Goal: Transaction & Acquisition: Download file/media

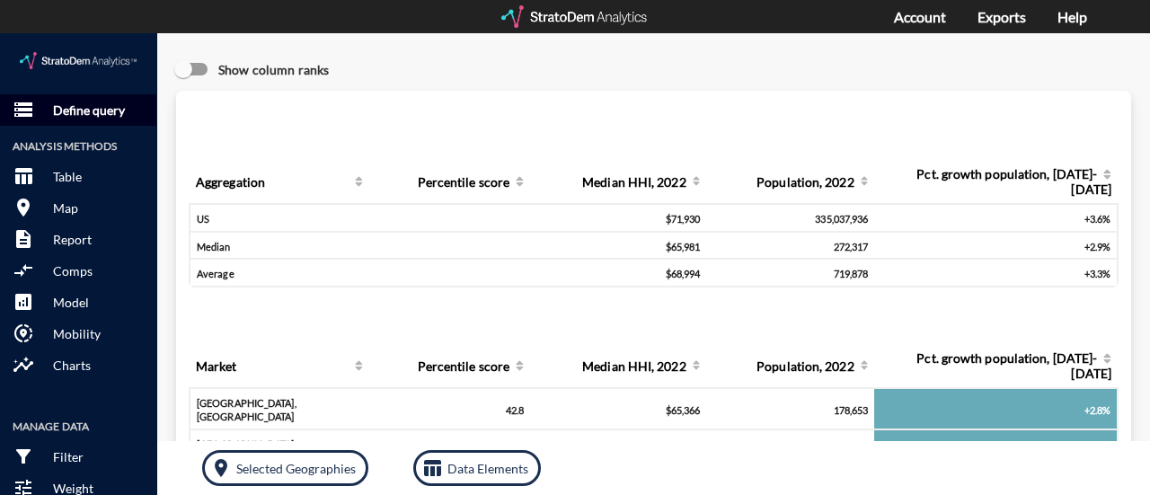
click button "storage Define query"
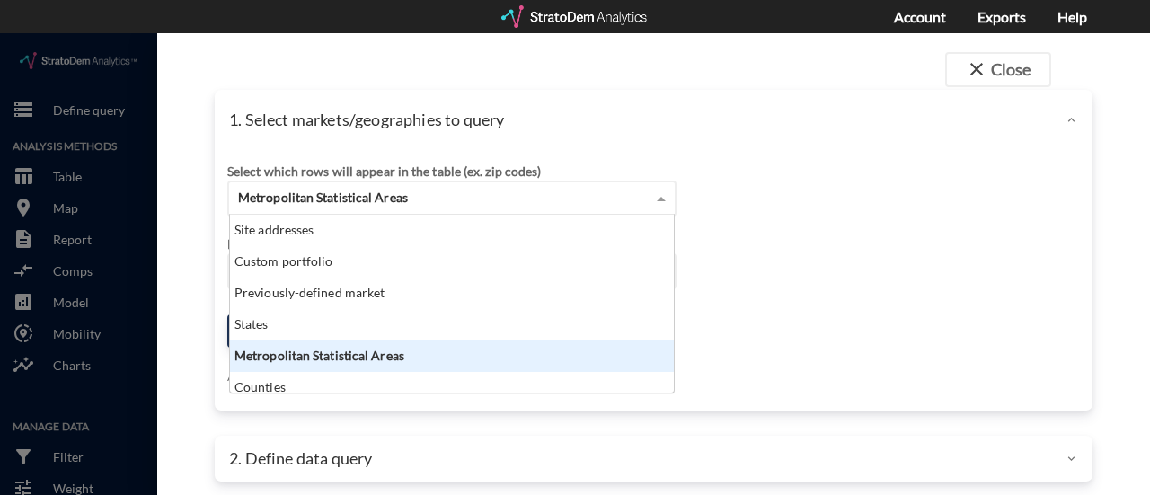
click span "Metropolitan Statistical Areas"
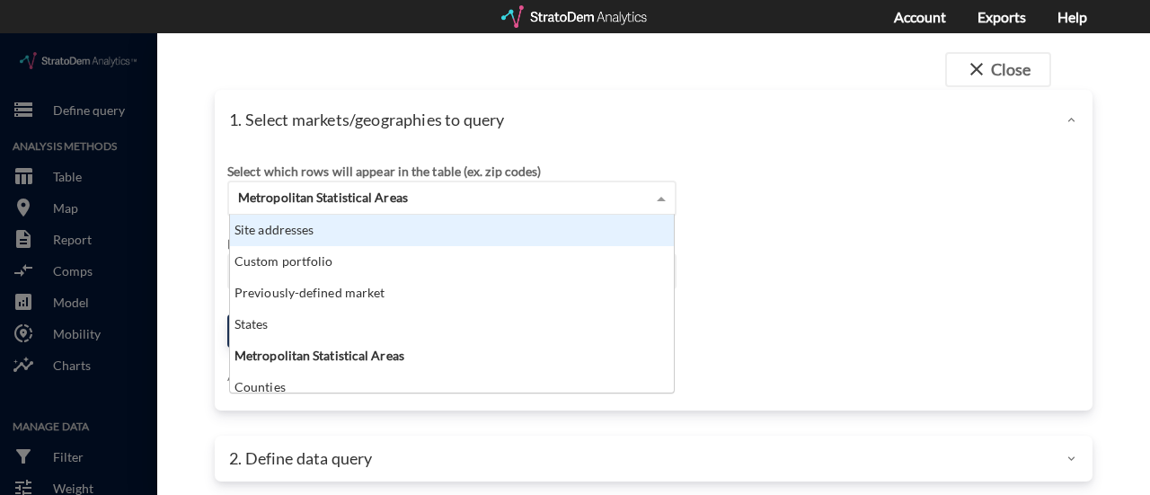
click div "Site addresses"
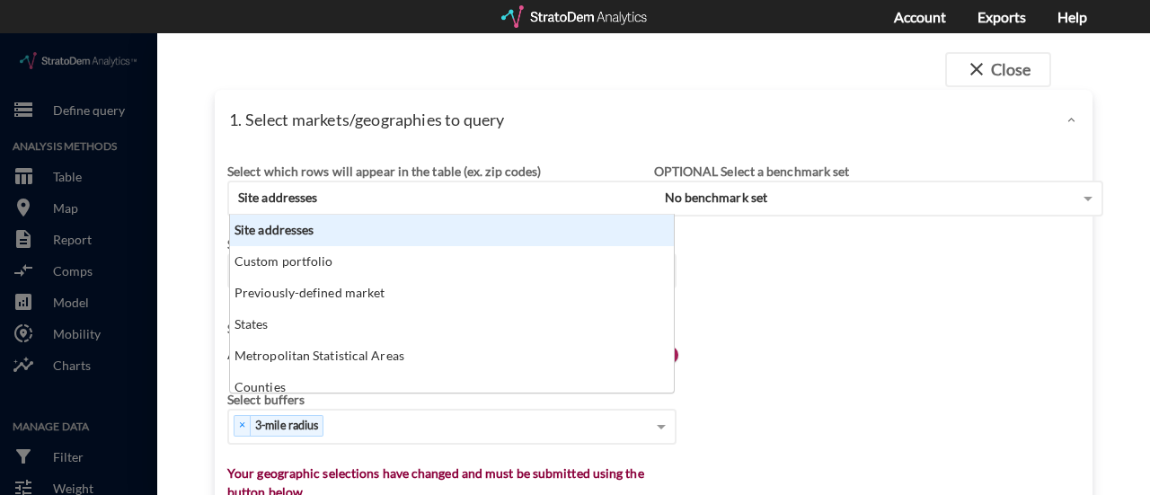
scroll to position [14, 12]
click div "1. Select markets/geographies to query"
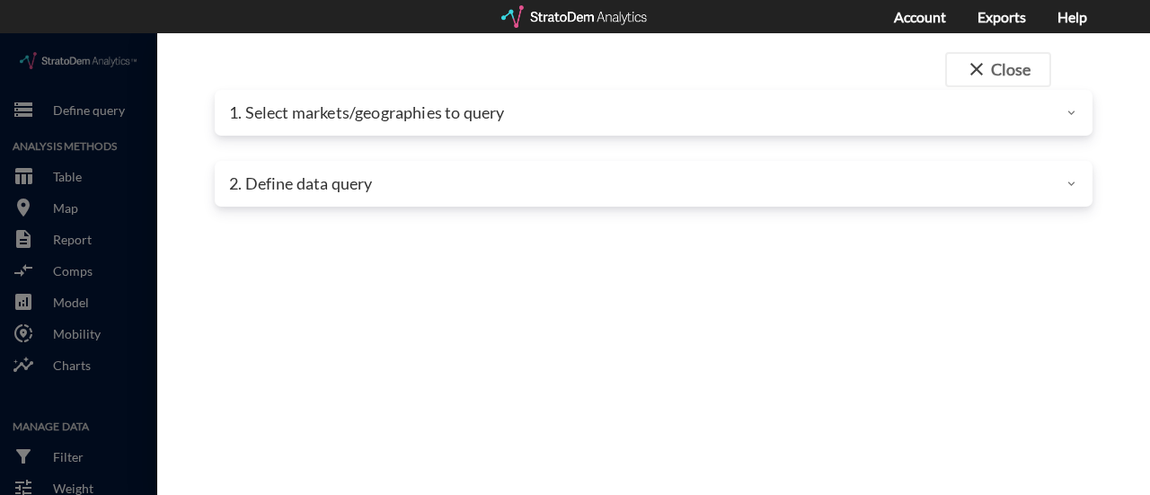
click div "1. Select markets/geographies to query"
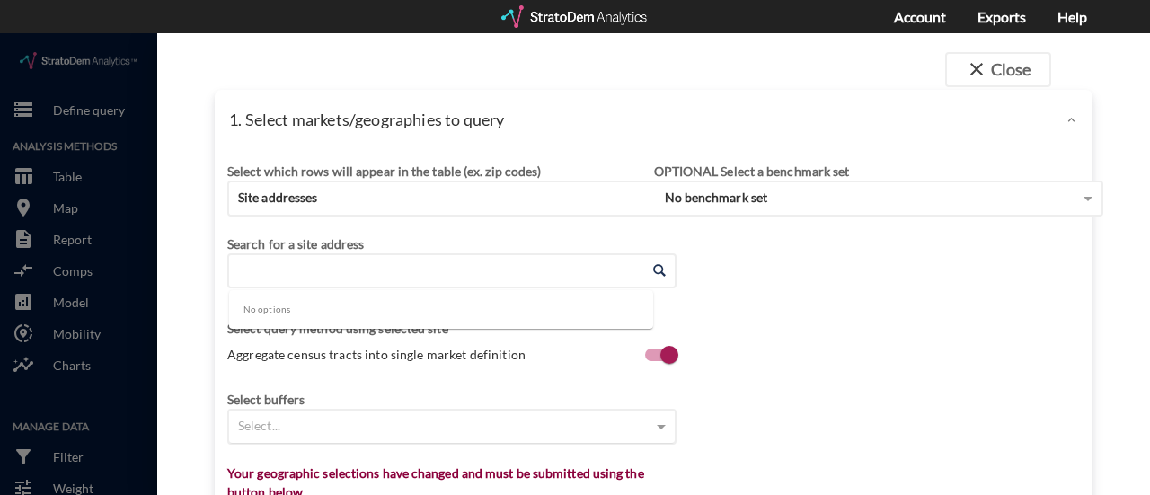
click input "Enter an address"
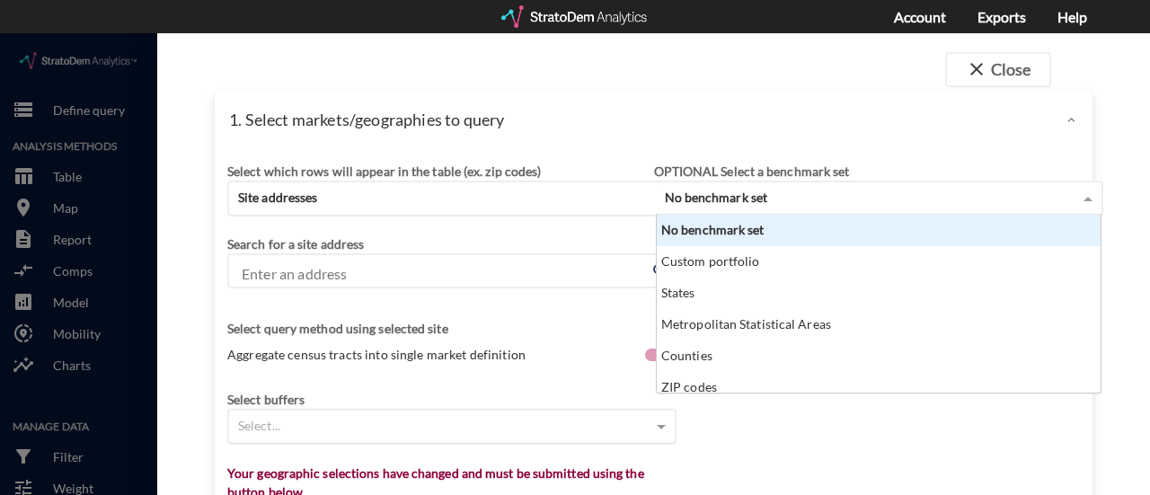
click span "No benchmark set"
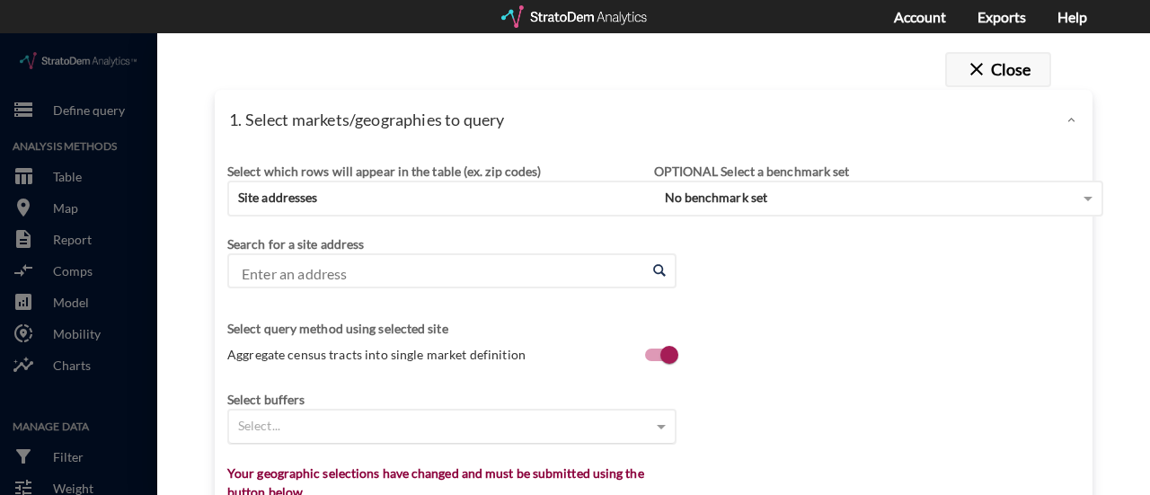
click button "close Close"
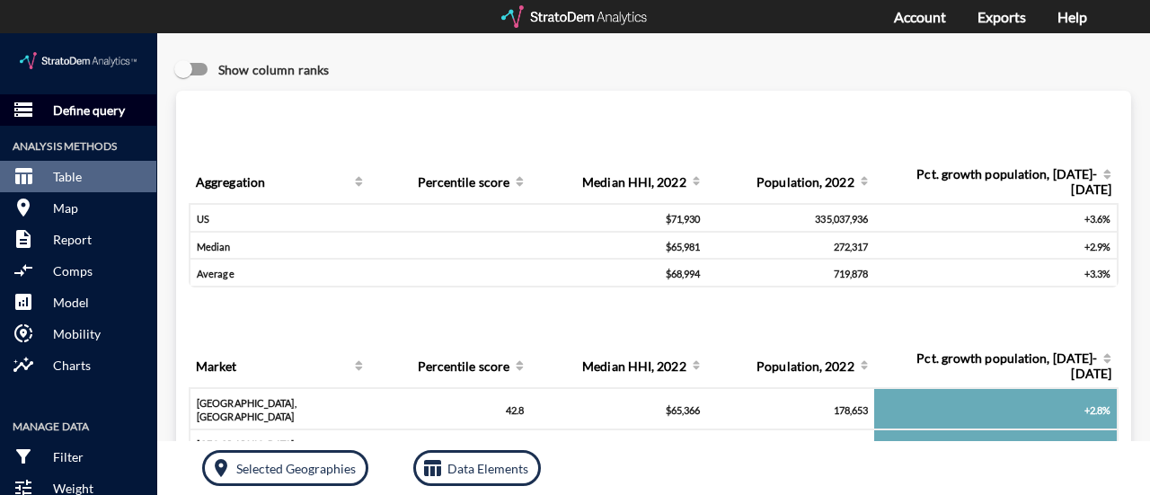
click p "Define query"
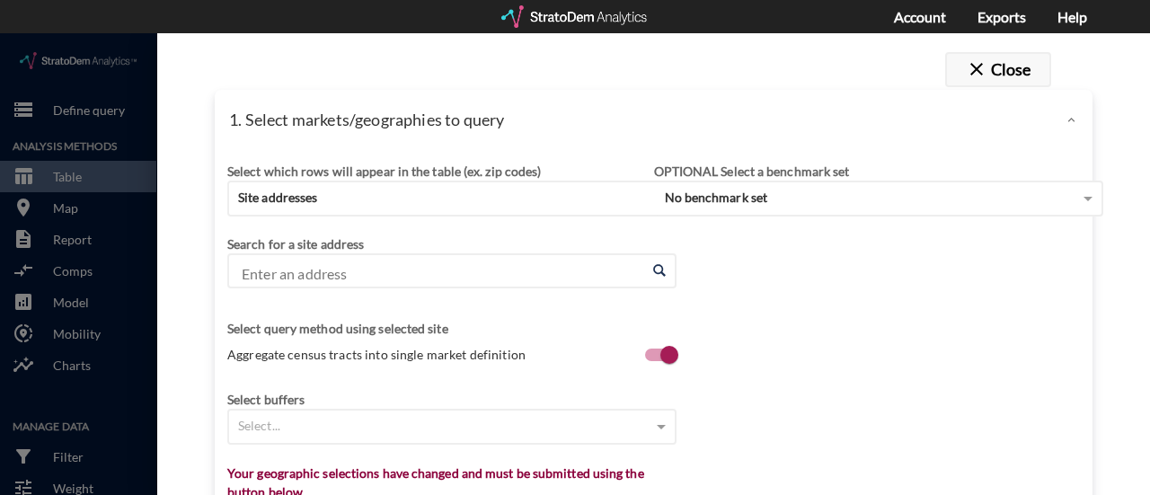
click span "close"
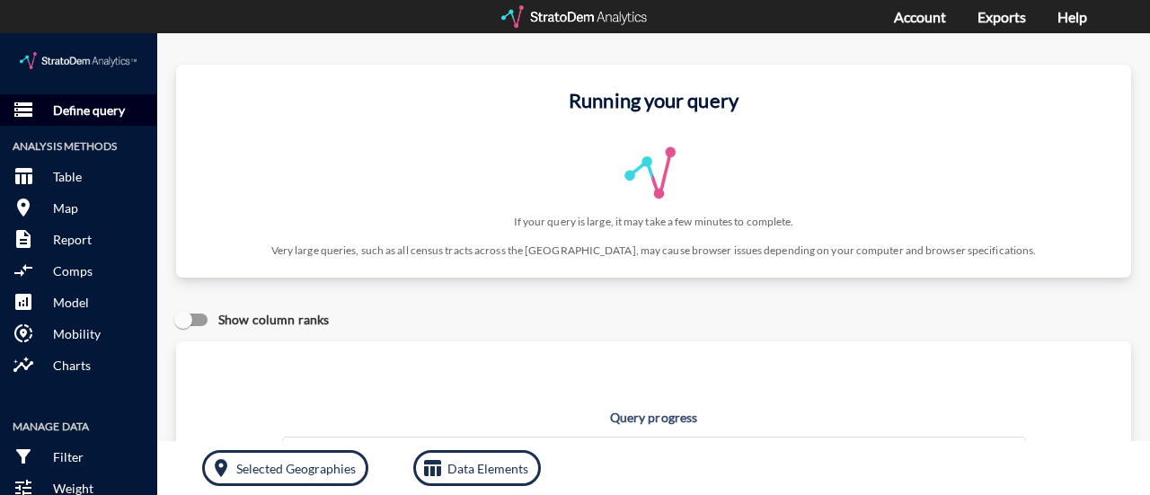
click p "Define query"
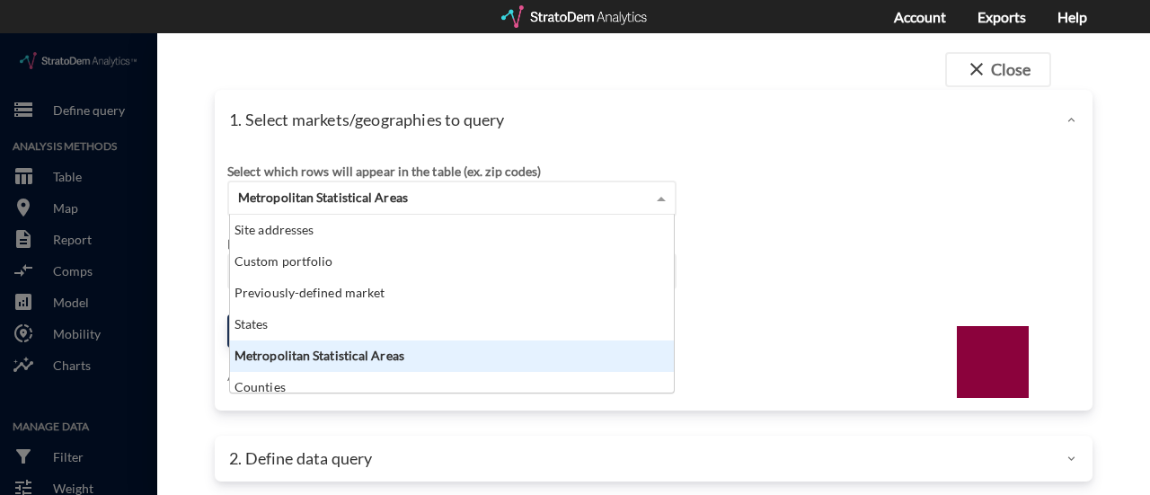
scroll to position [164, 433]
click span "Metropolitan Statistical Areas"
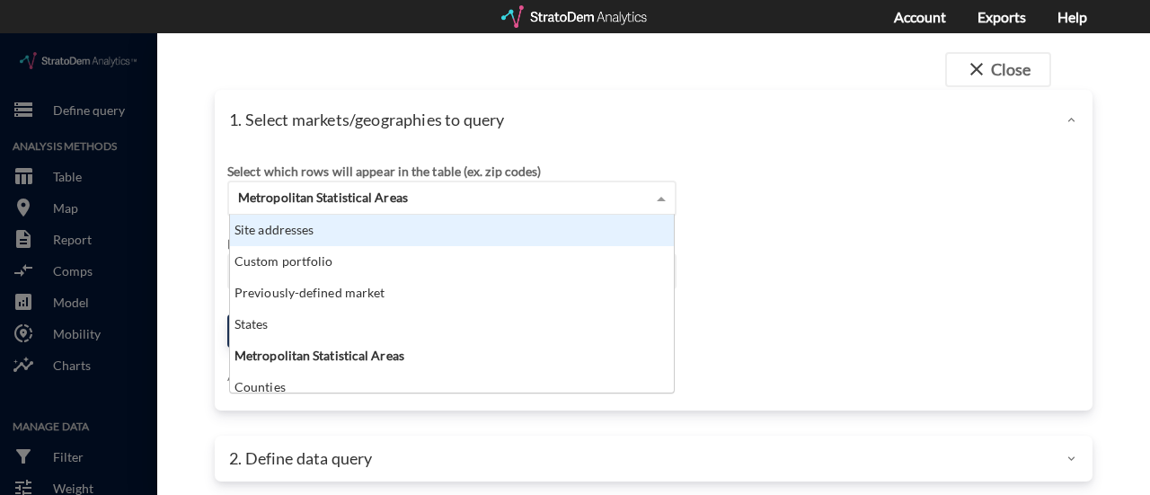
click div "Site addresses"
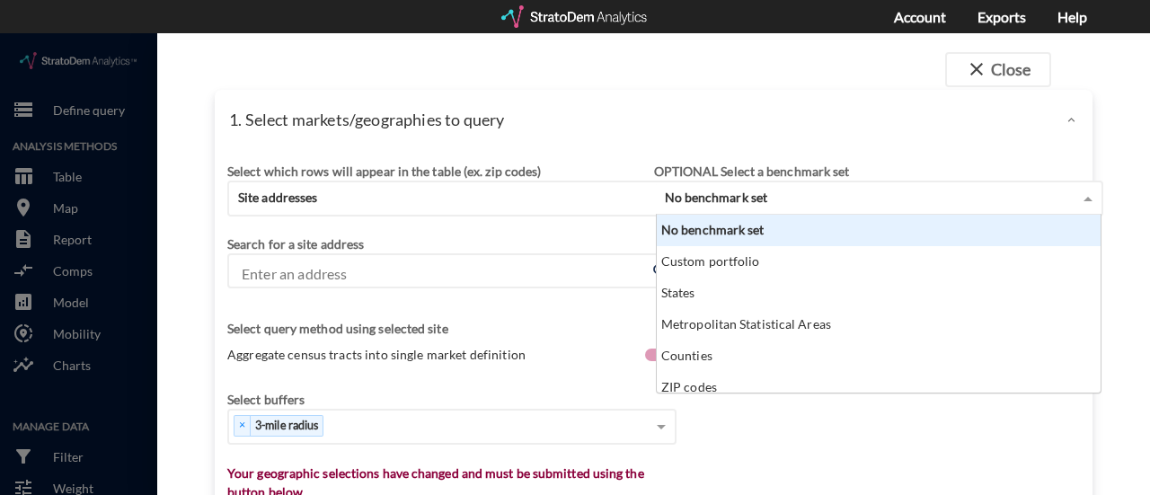
click div "No benchmark set"
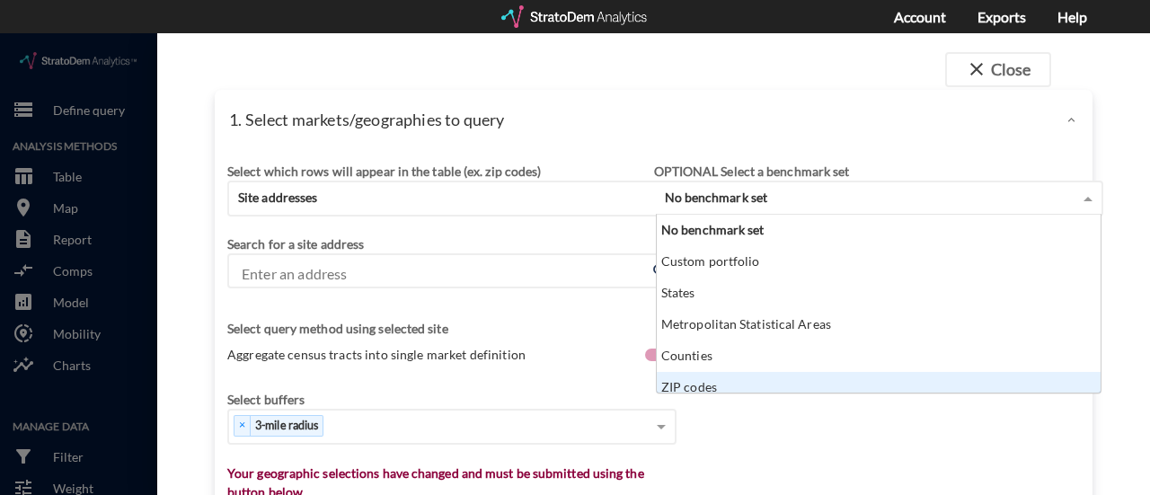
scroll to position [9, 0]
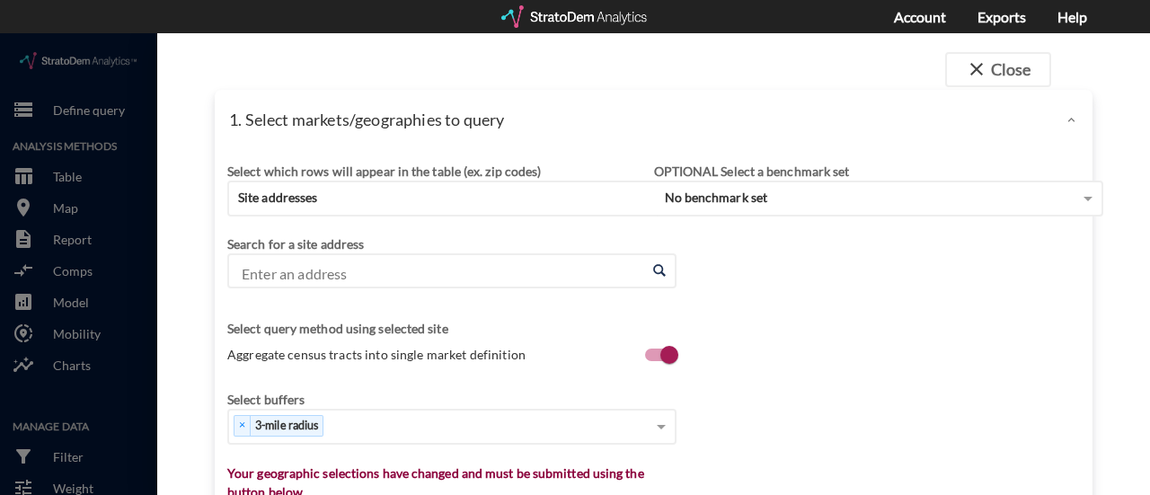
click div "Select which rows will appear in the table (ex. zip codes) Site addresses Selec…"
click input "Enter an address"
paste input "[STREET_ADDRESS][PERSON_NAME]"
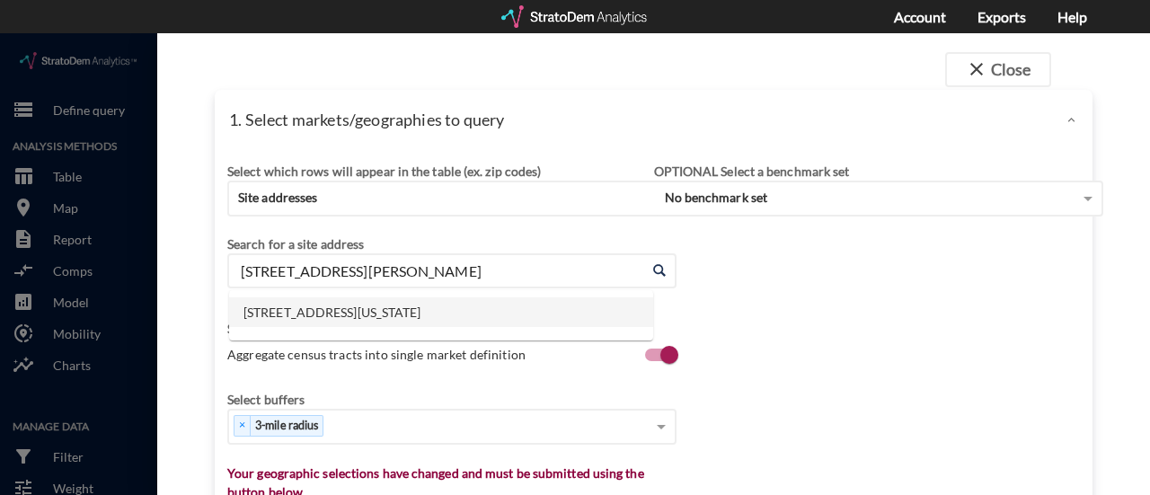
click li "[STREET_ADDRESS][US_STATE]"
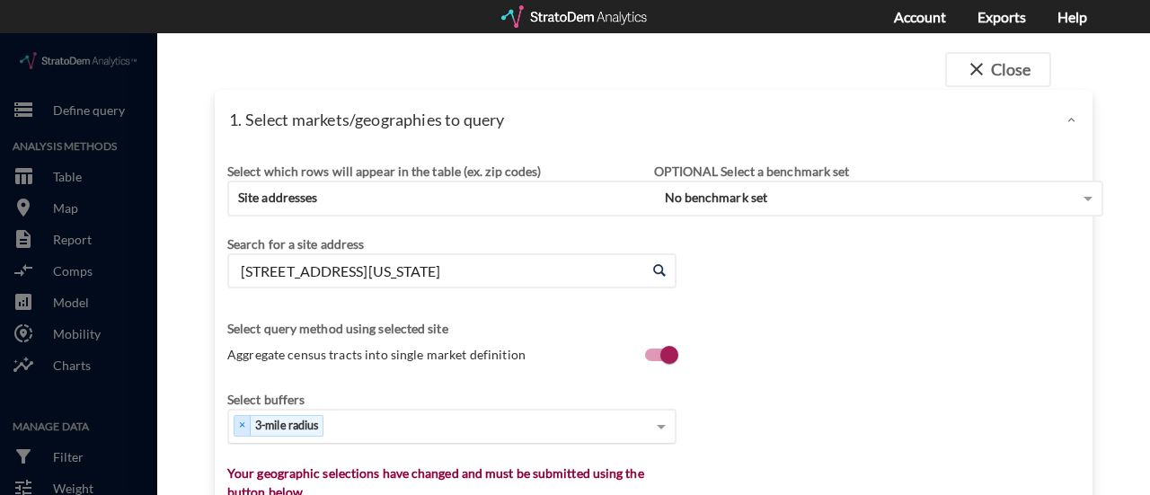
type input "[STREET_ADDRESS][US_STATE]"
click span "Aggregate census tracts into single market definition"
click input "Aggregate census tracts into single market definition"
checkbox input "false"
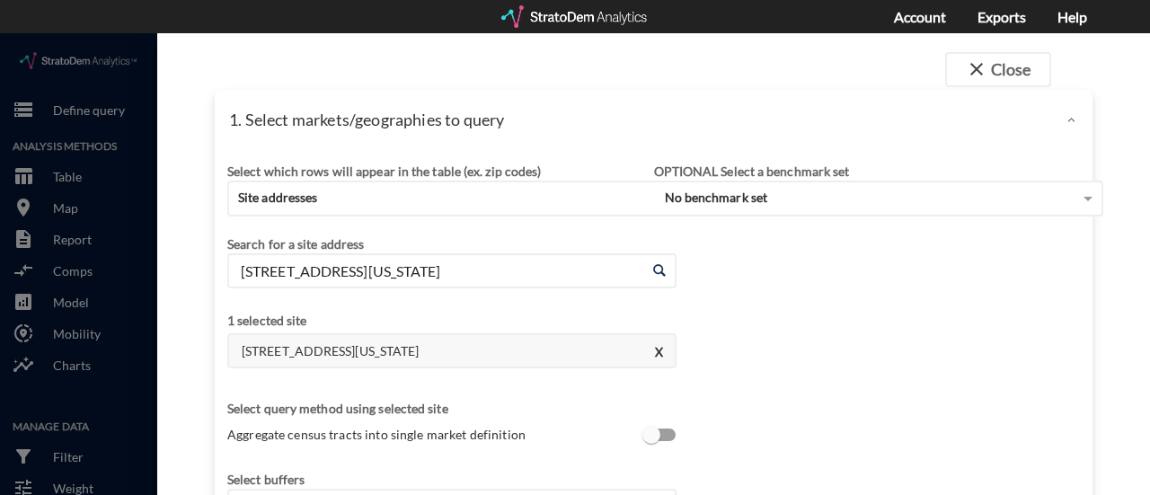
scroll to position [4, 0]
click button "X"
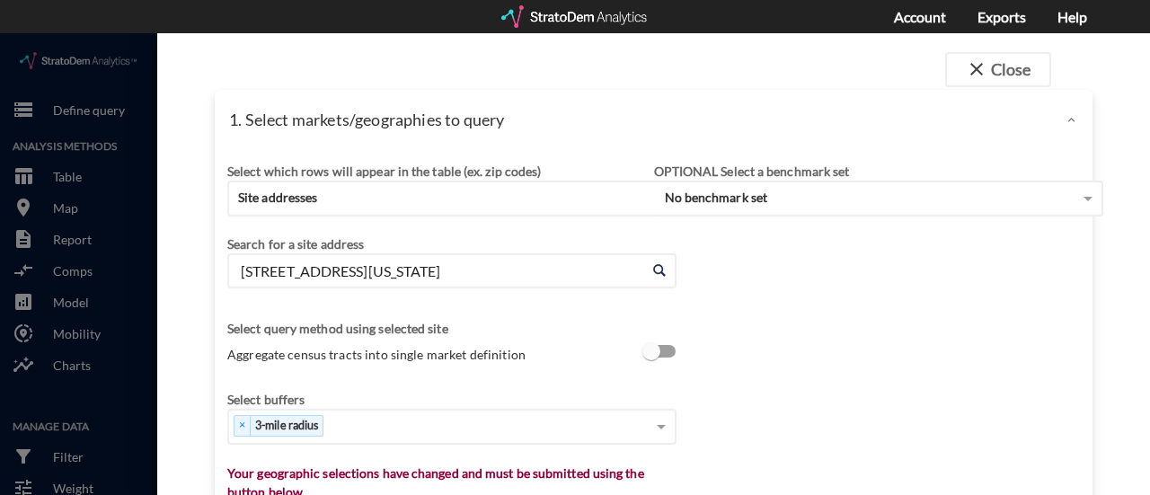
click input "[STREET_ADDRESS][US_STATE]"
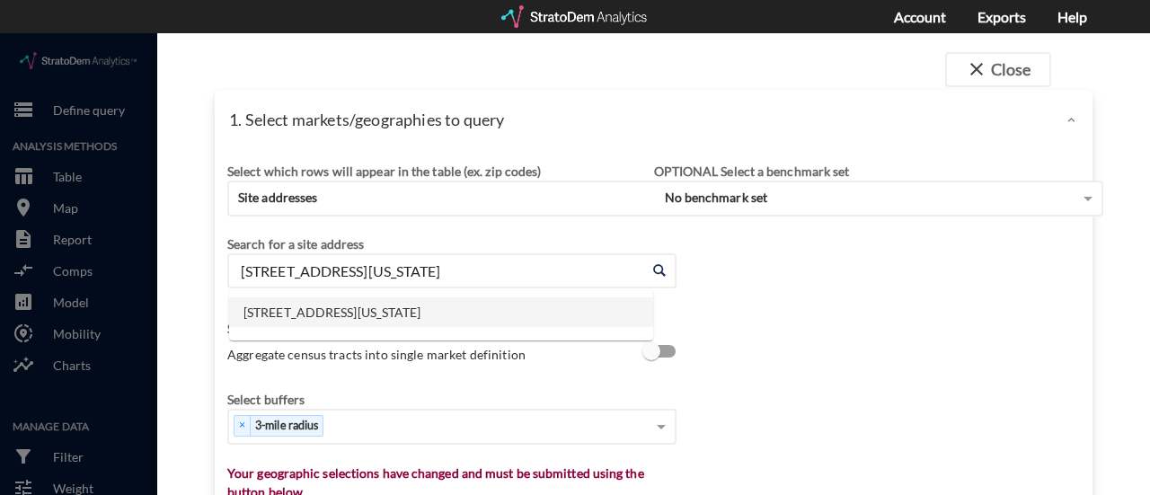
click div "Select which rows will appear in the table (ex. zip codes) Site addresses Selec…"
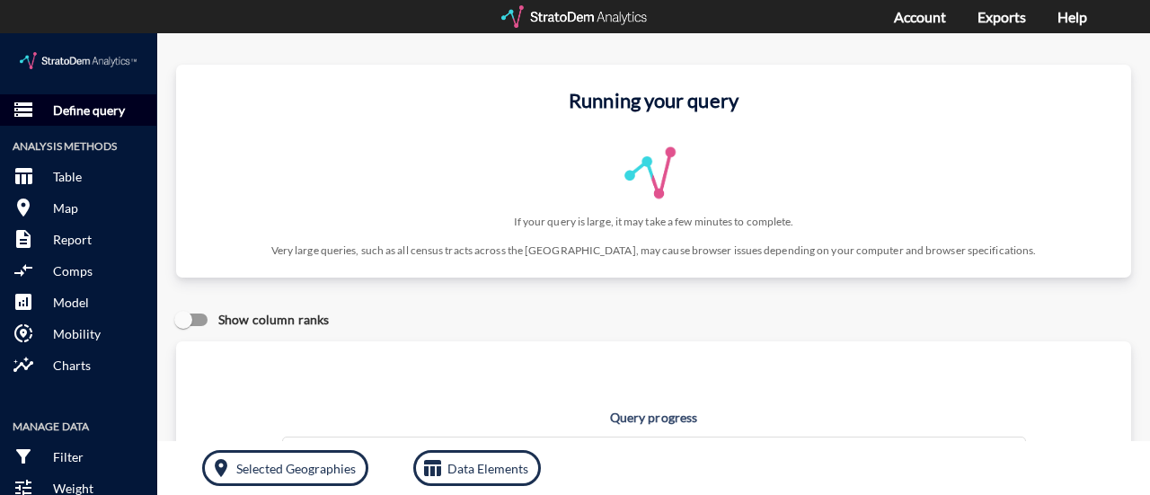
click p "Define query"
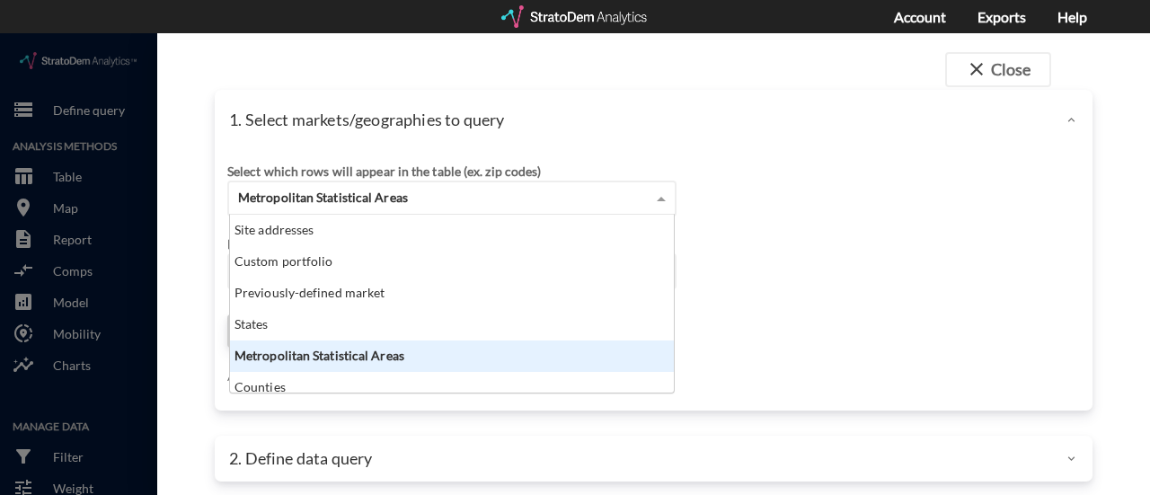
click div "Metropolitan Statistical Areas"
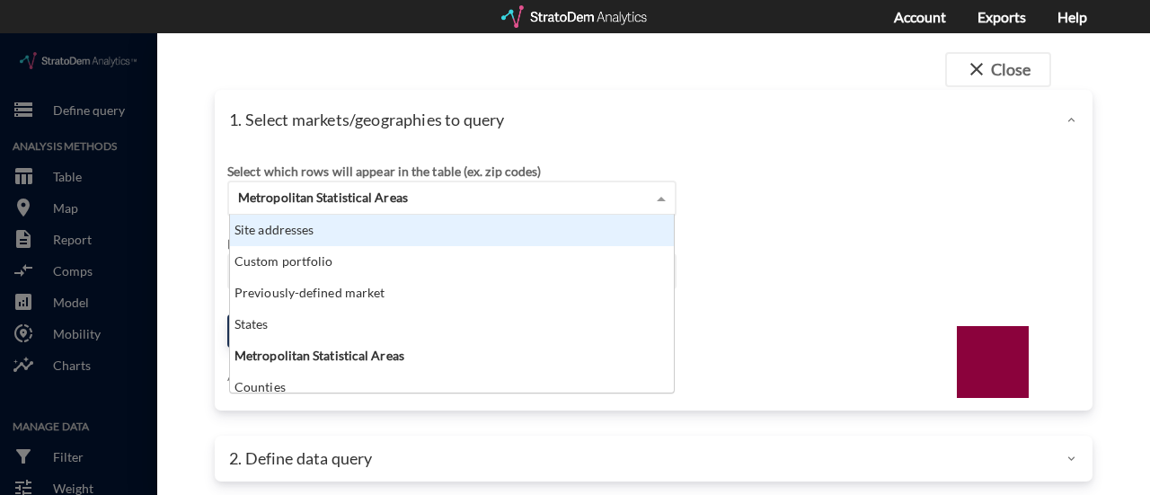
scroll to position [164, 433]
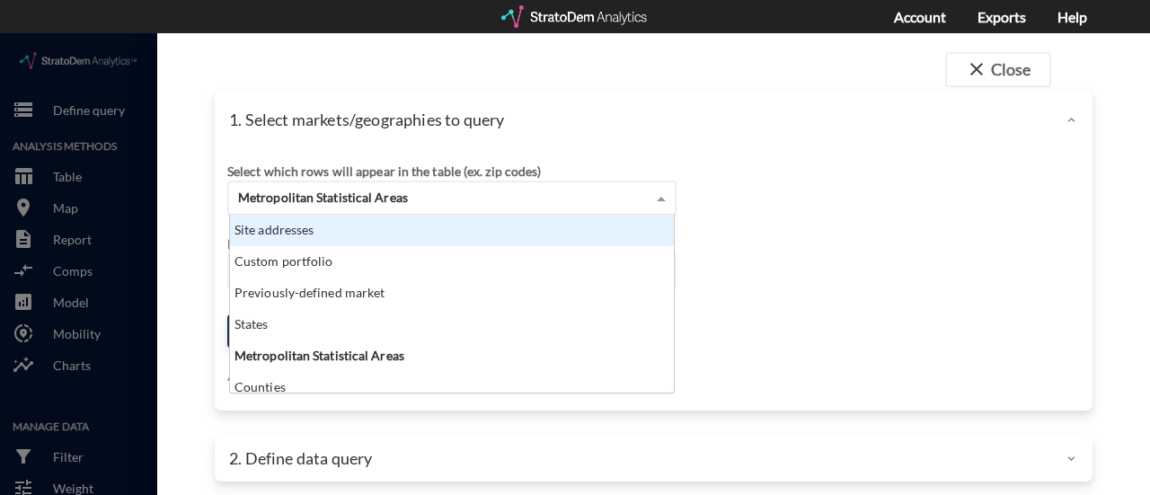
click div "Site addresses"
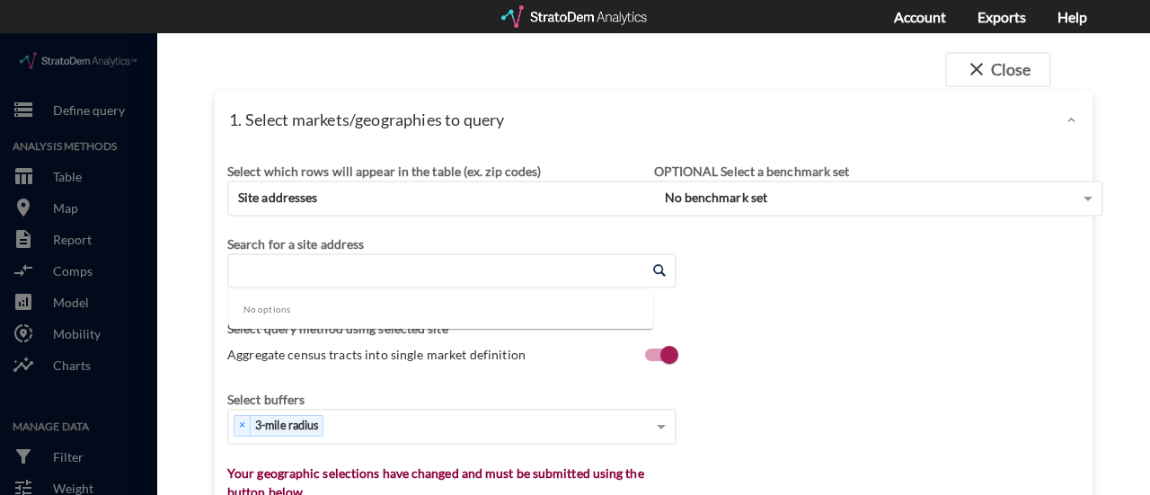
click input "Enter an address"
paste input "[STREET_ADDRESS][PERSON_NAME]"
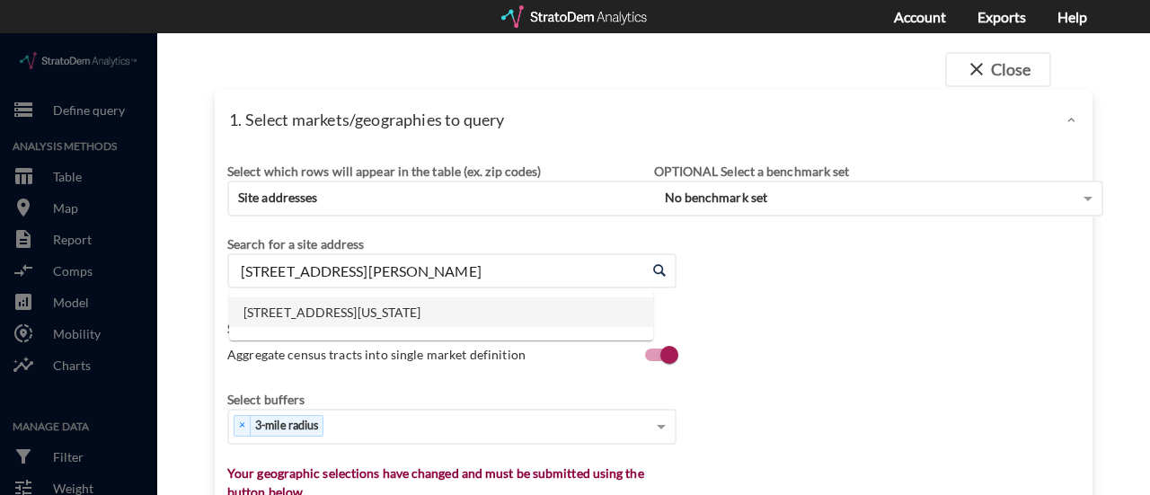
click li "[STREET_ADDRESS][US_STATE]"
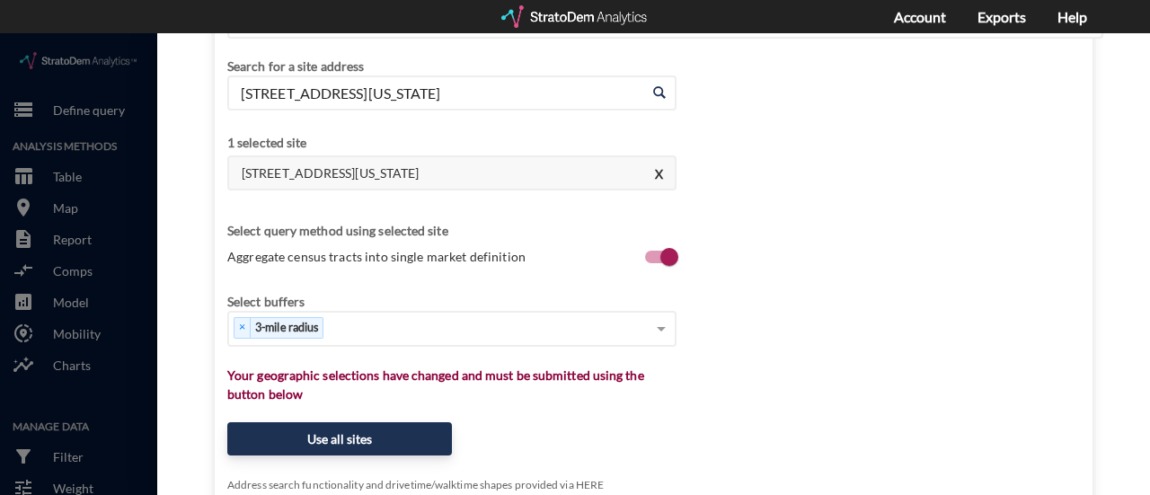
scroll to position [179, 0]
type input "[STREET_ADDRESS][US_STATE]"
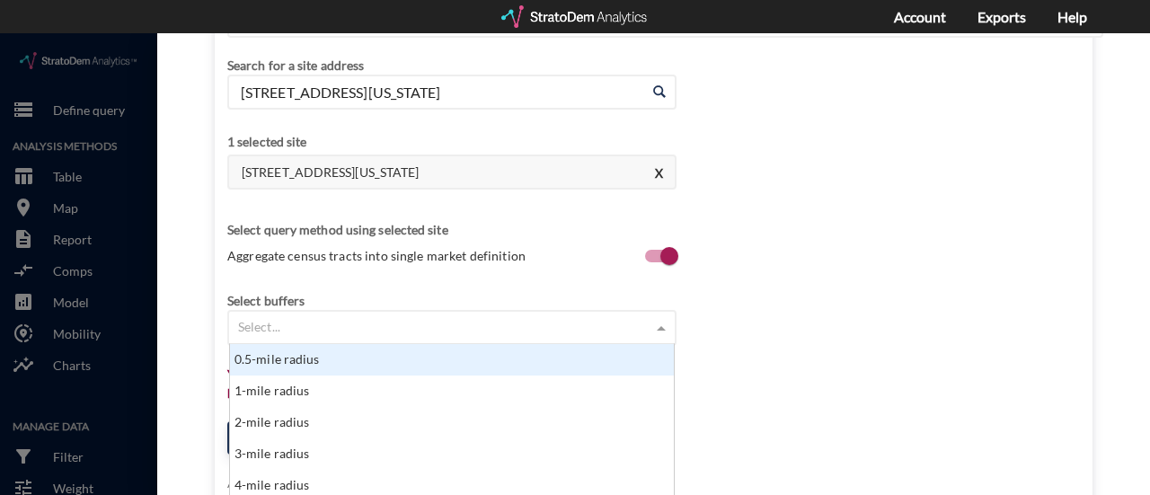
click span
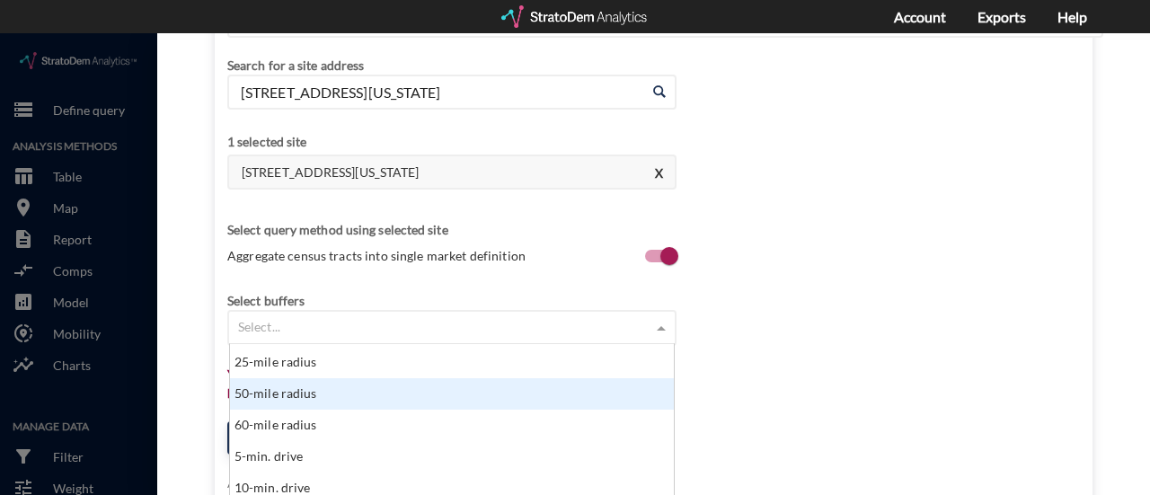
scroll to position [158, 0]
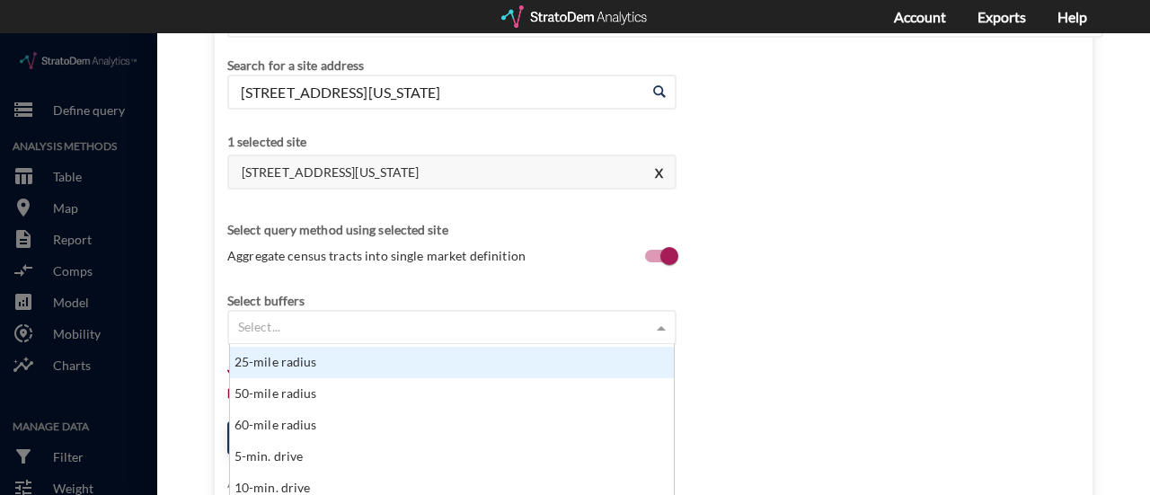
click div "25-mile radius"
click span
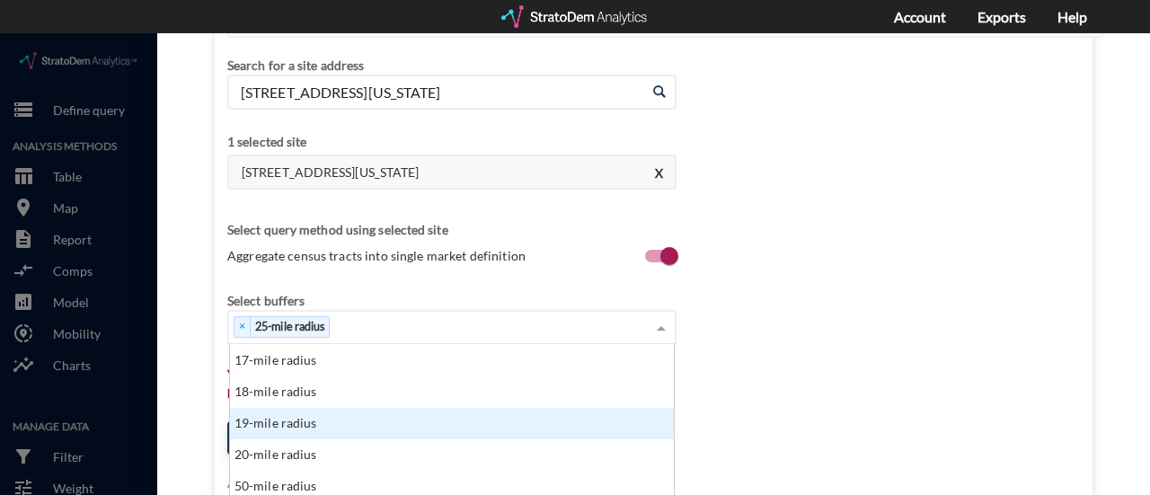
scroll to position [316, 0]
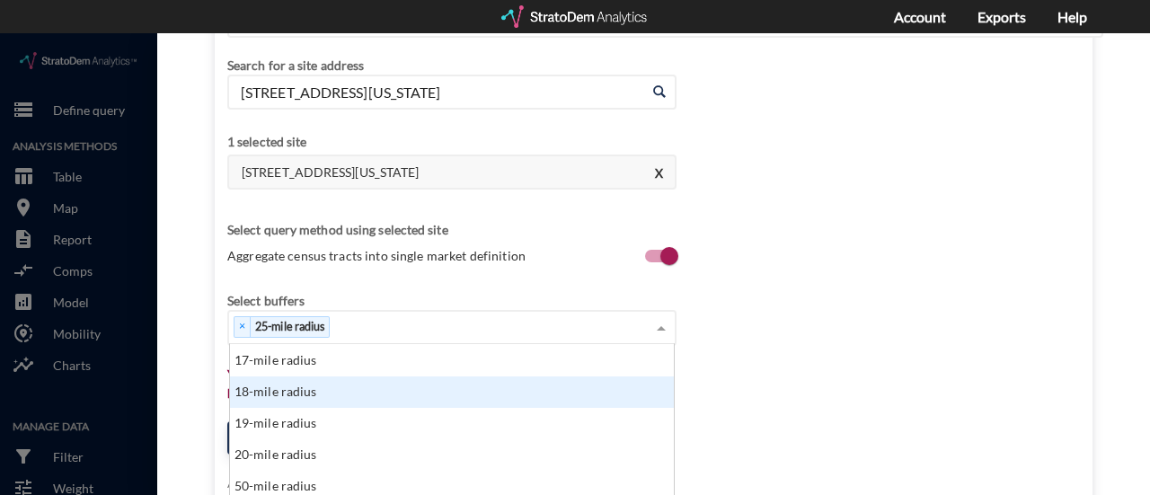
click div "18-mile radius"
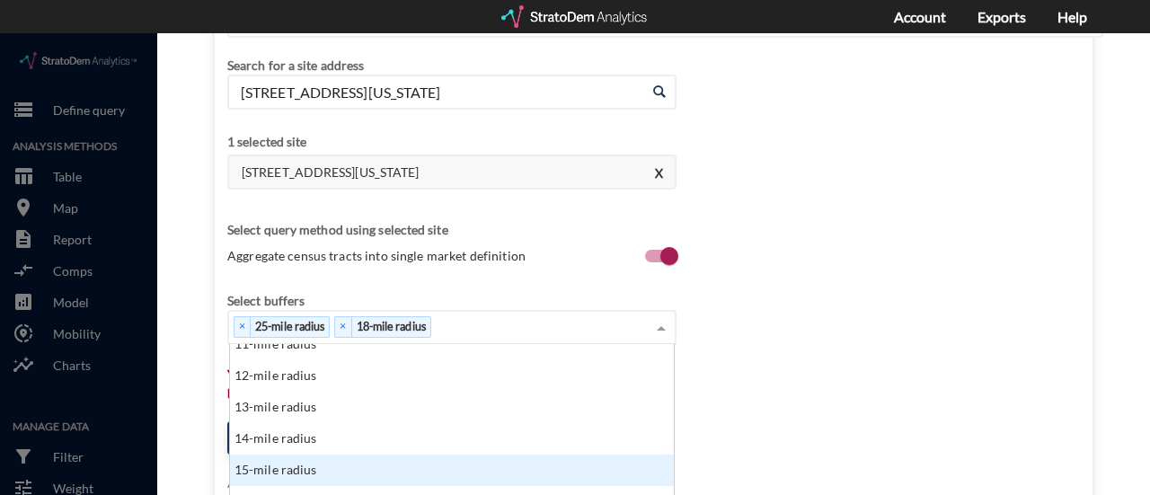
scroll to position [474, 0]
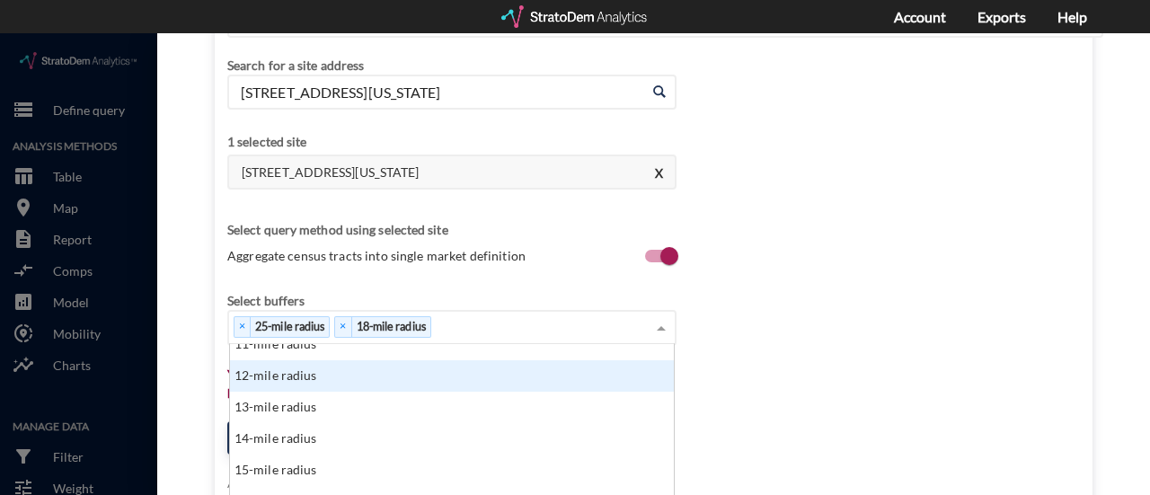
click div "12-mile radius"
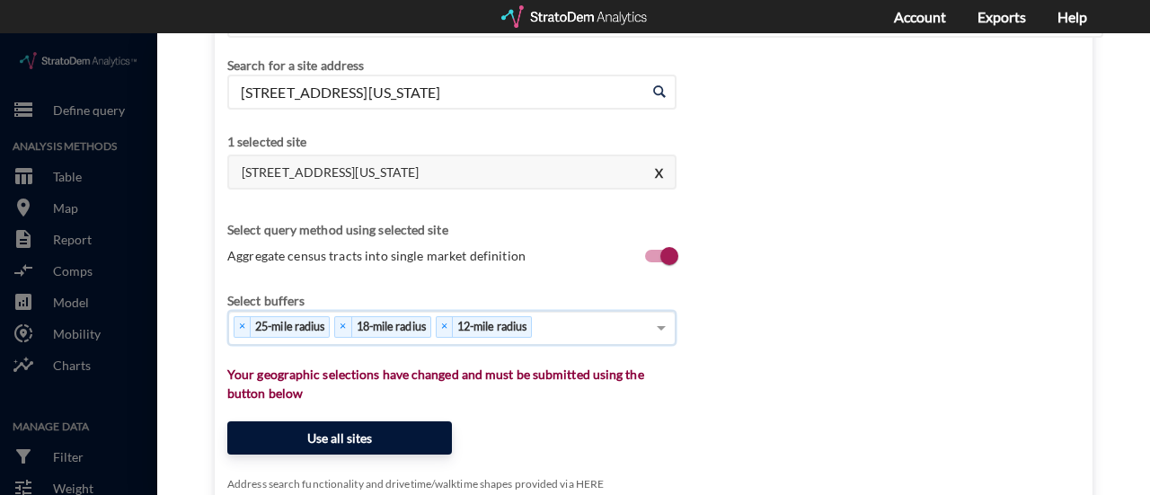
click button "Use all sites"
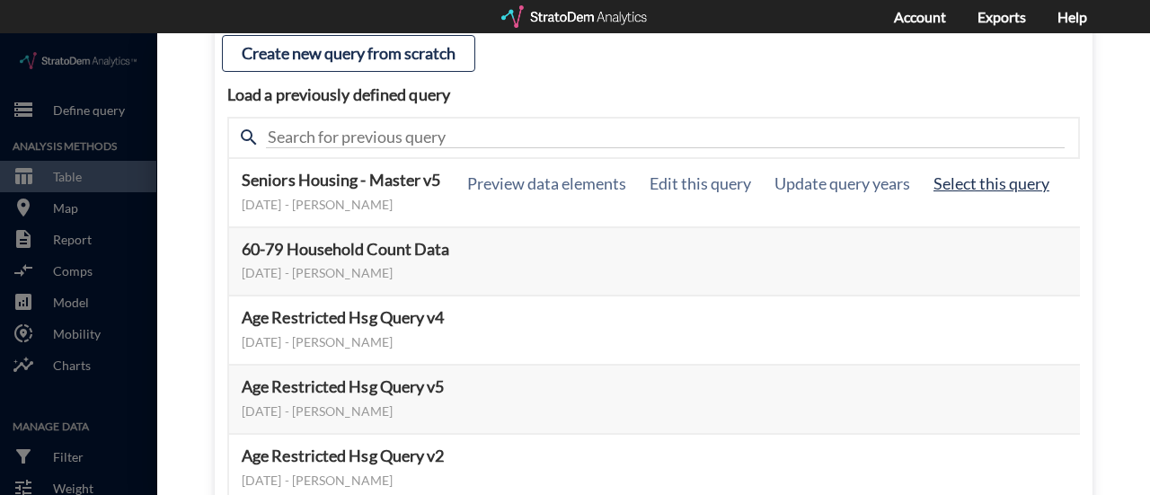
click button "Select this query"
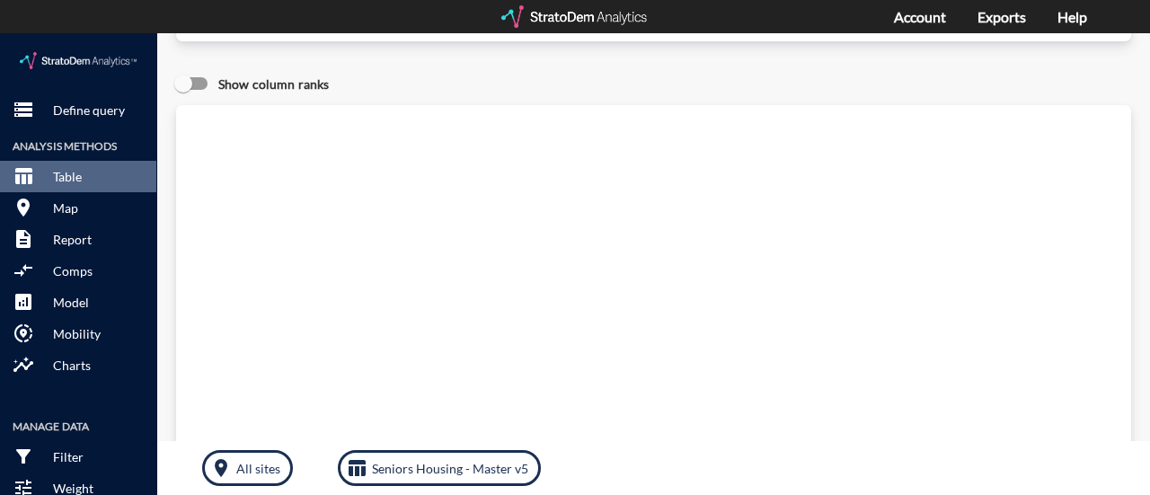
scroll to position [0, 0]
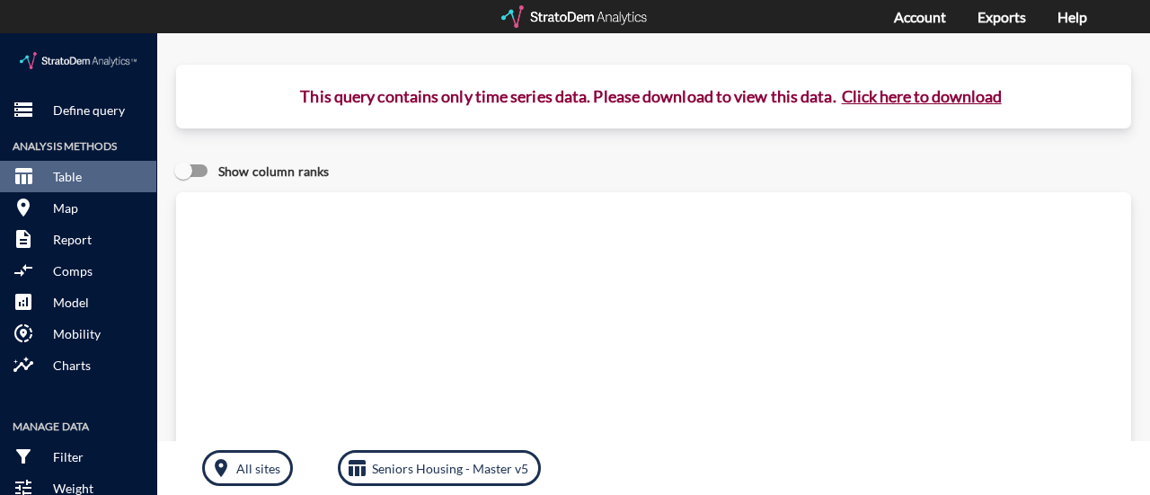
click button "Click here to download"
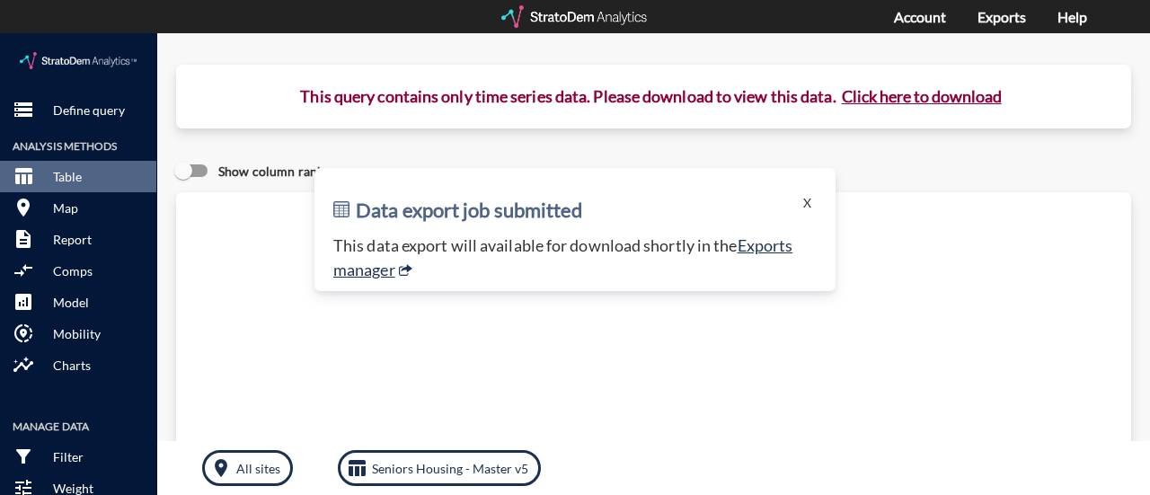
click button "Click here to download"
click link "Exports manager"
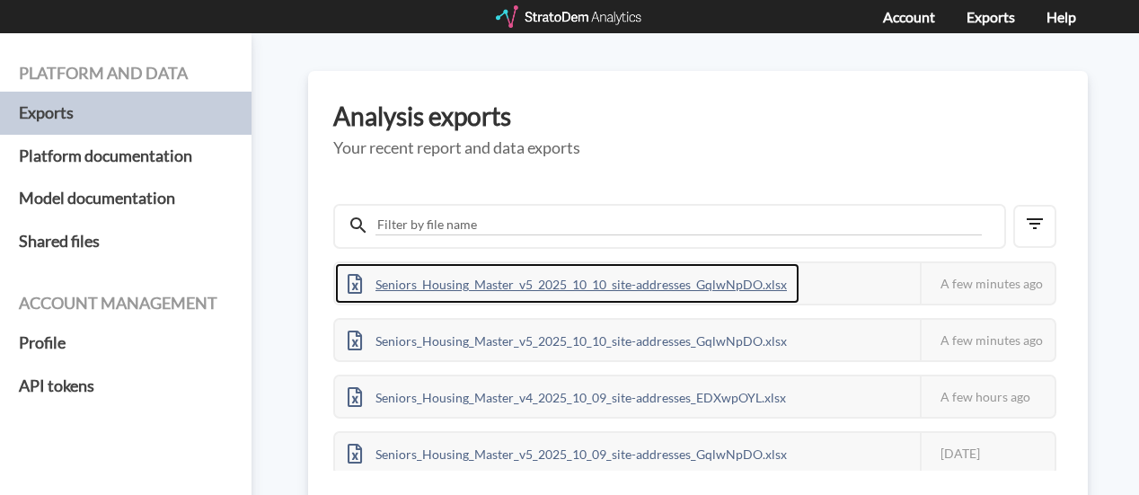
click at [604, 298] on div "Seniors_Housing_Master_v5_2025_10_10_site-addresses_GqlwNpDO.xlsx" at bounding box center [567, 283] width 465 height 40
